Goal: Browse casually

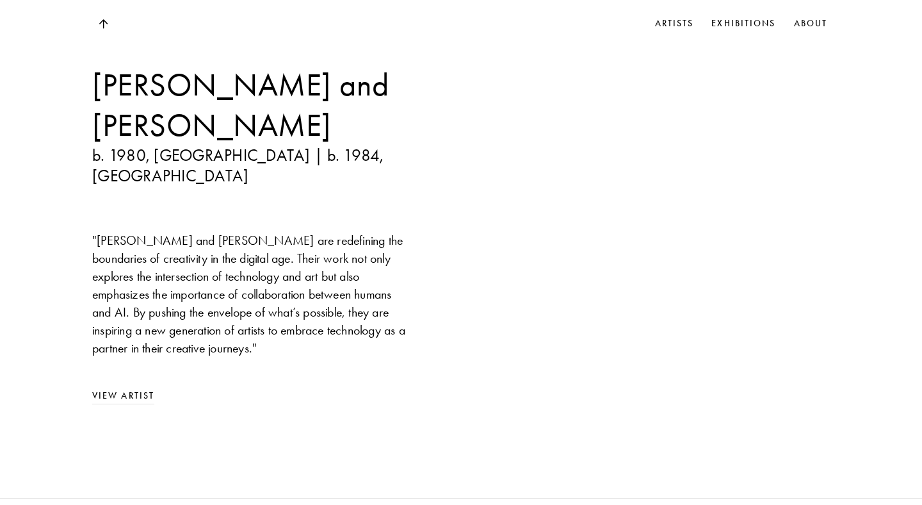
scroll to position [1000, 0]
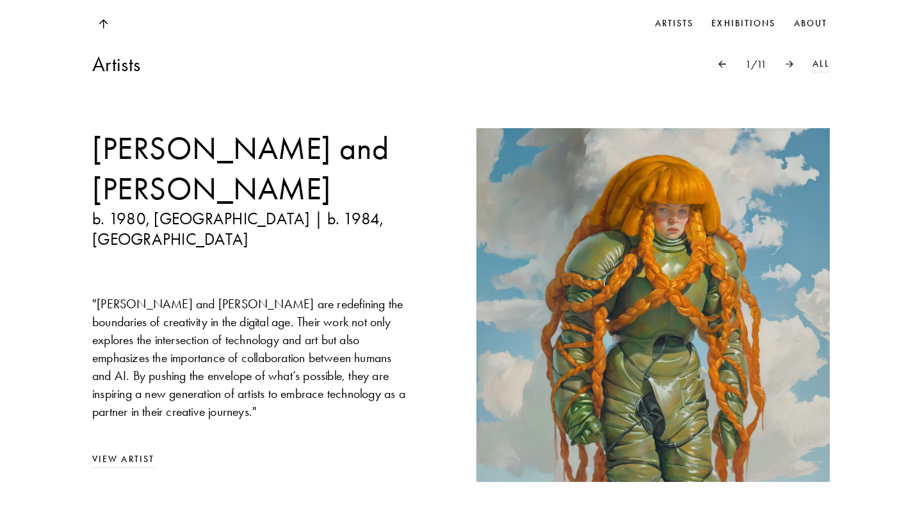
click at [710, 287] on img at bounding box center [653, 305] width 354 height 354
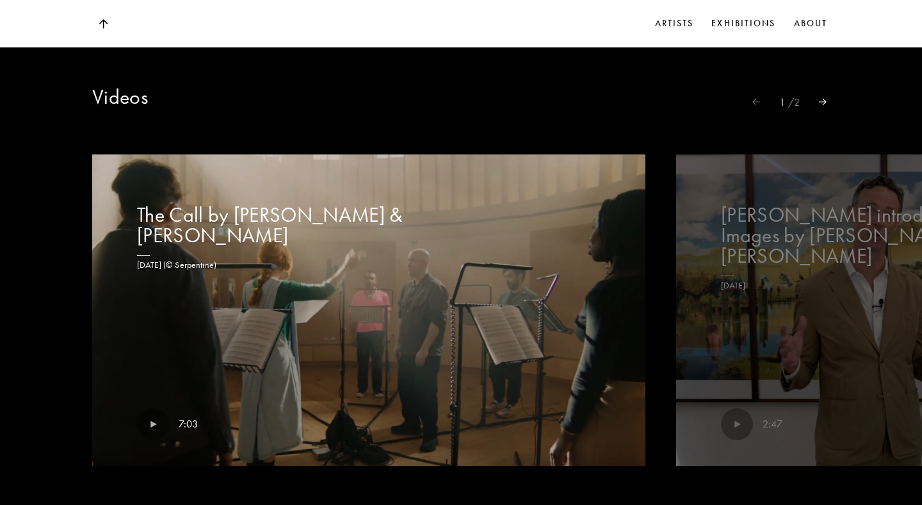
scroll to position [2491, 0]
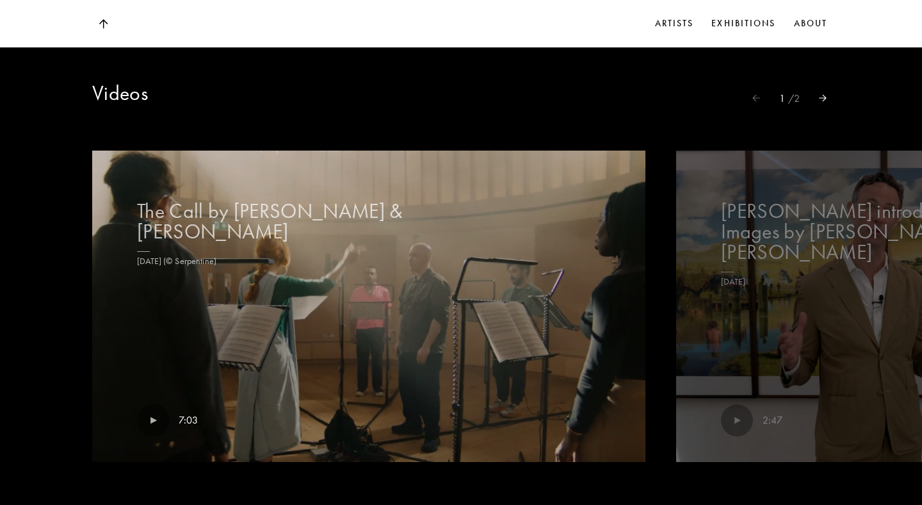
click at [154, 403] on img at bounding box center [152, 419] width 33 height 33
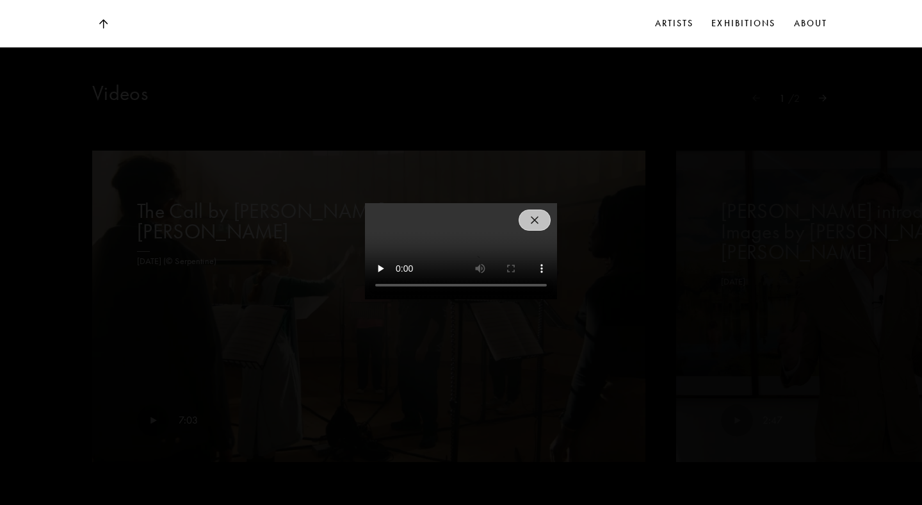
click at [543, 334] on div at bounding box center [461, 252] width 922 height 505
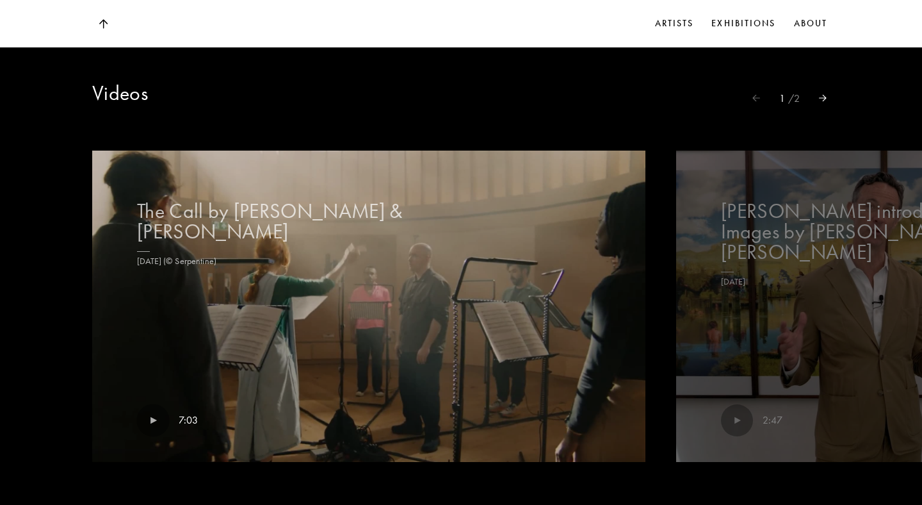
click at [153, 403] on img at bounding box center [152, 419] width 33 height 33
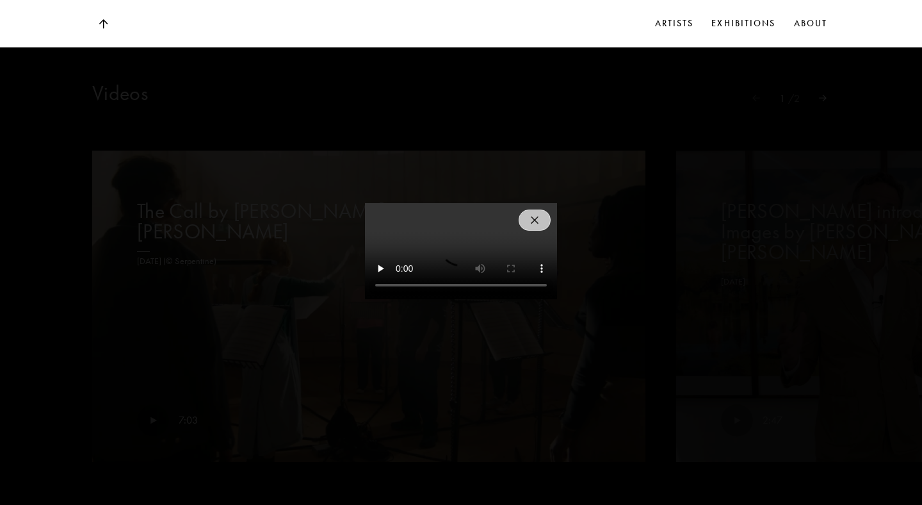
click at [209, 360] on div at bounding box center [461, 252] width 922 height 505
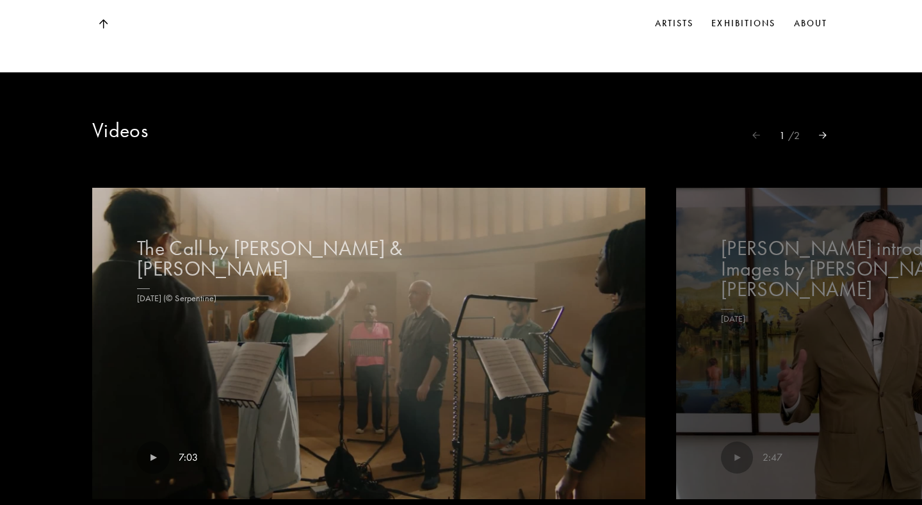
scroll to position [2461, 0]
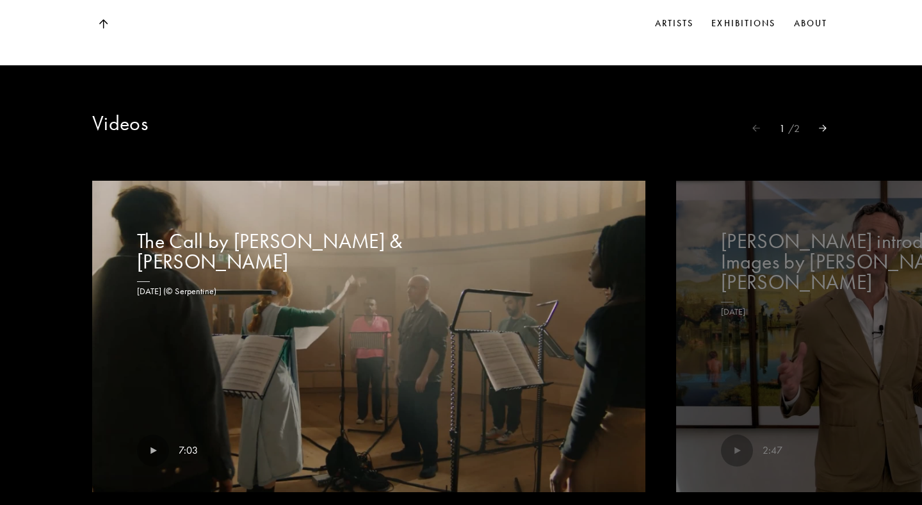
click at [817, 121] on div at bounding box center [823, 128] width 46 height 14
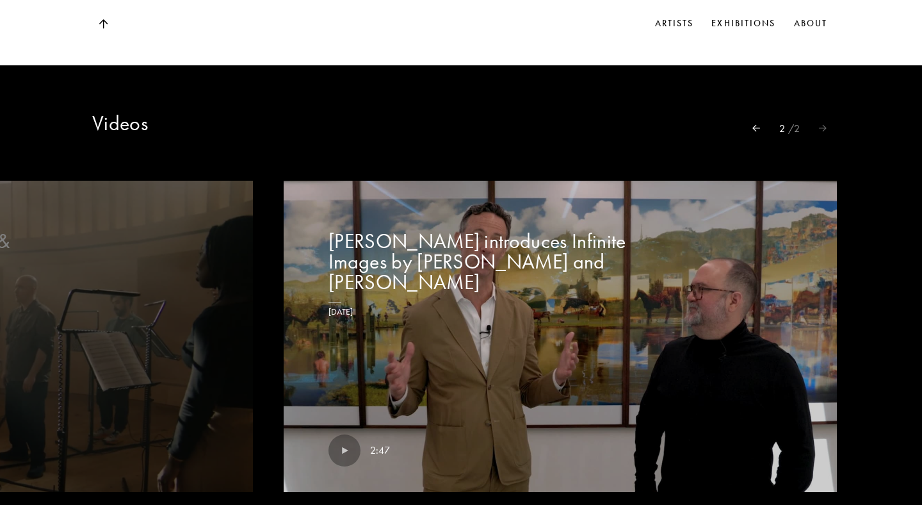
scroll to position [0, 400]
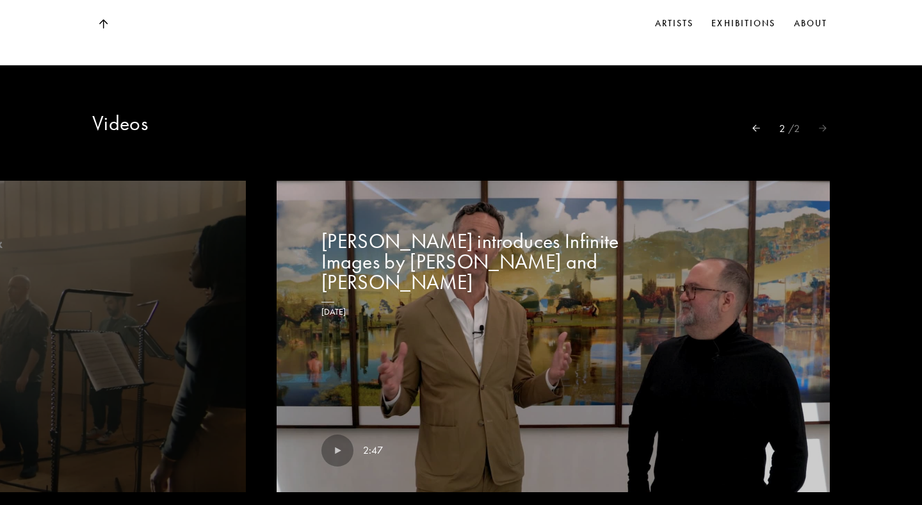
click at [817, 120] on div "2 / 2" at bounding box center [789, 127] width 113 height 15
click at [754, 121] on icon at bounding box center [757, 128] width 8 height 14
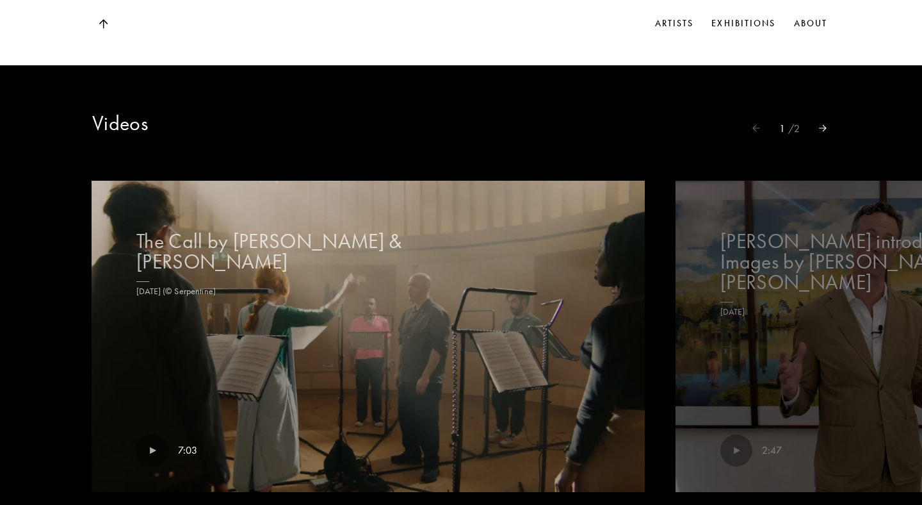
scroll to position [0, 0]
click at [389, 296] on img at bounding box center [369, 336] width 570 height 321
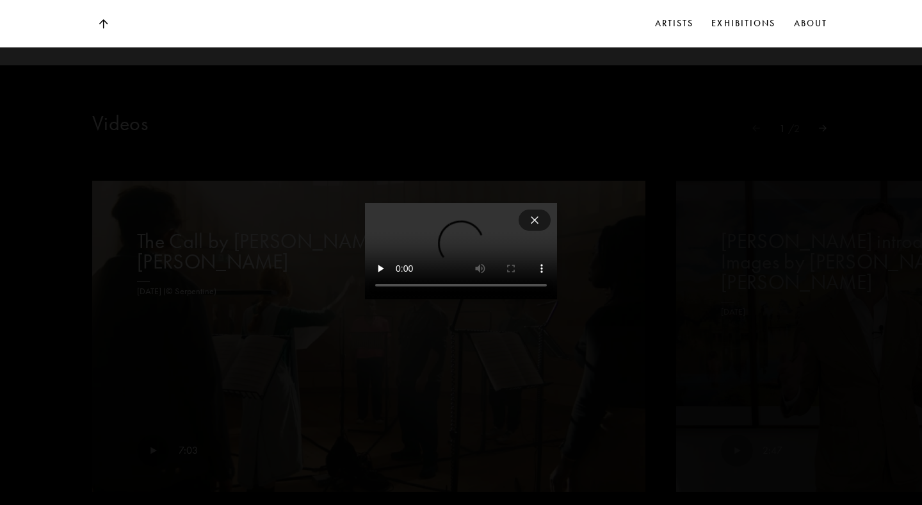
click at [532, 224] on button at bounding box center [535, 219] width 32 height 21
